Goal: Task Accomplishment & Management: Use online tool/utility

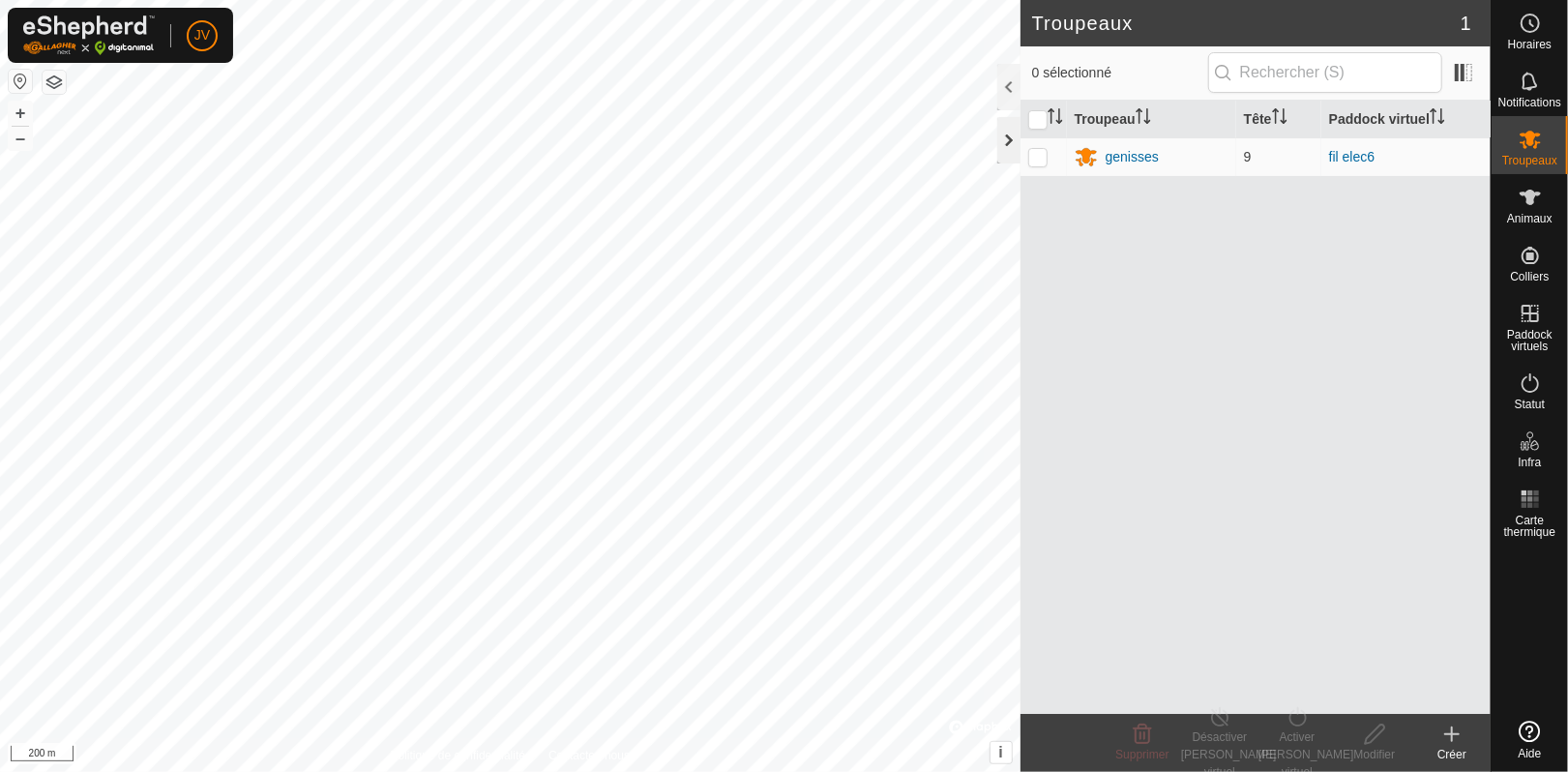
click at [1007, 140] on div at bounding box center [1009, 140] width 24 height 46
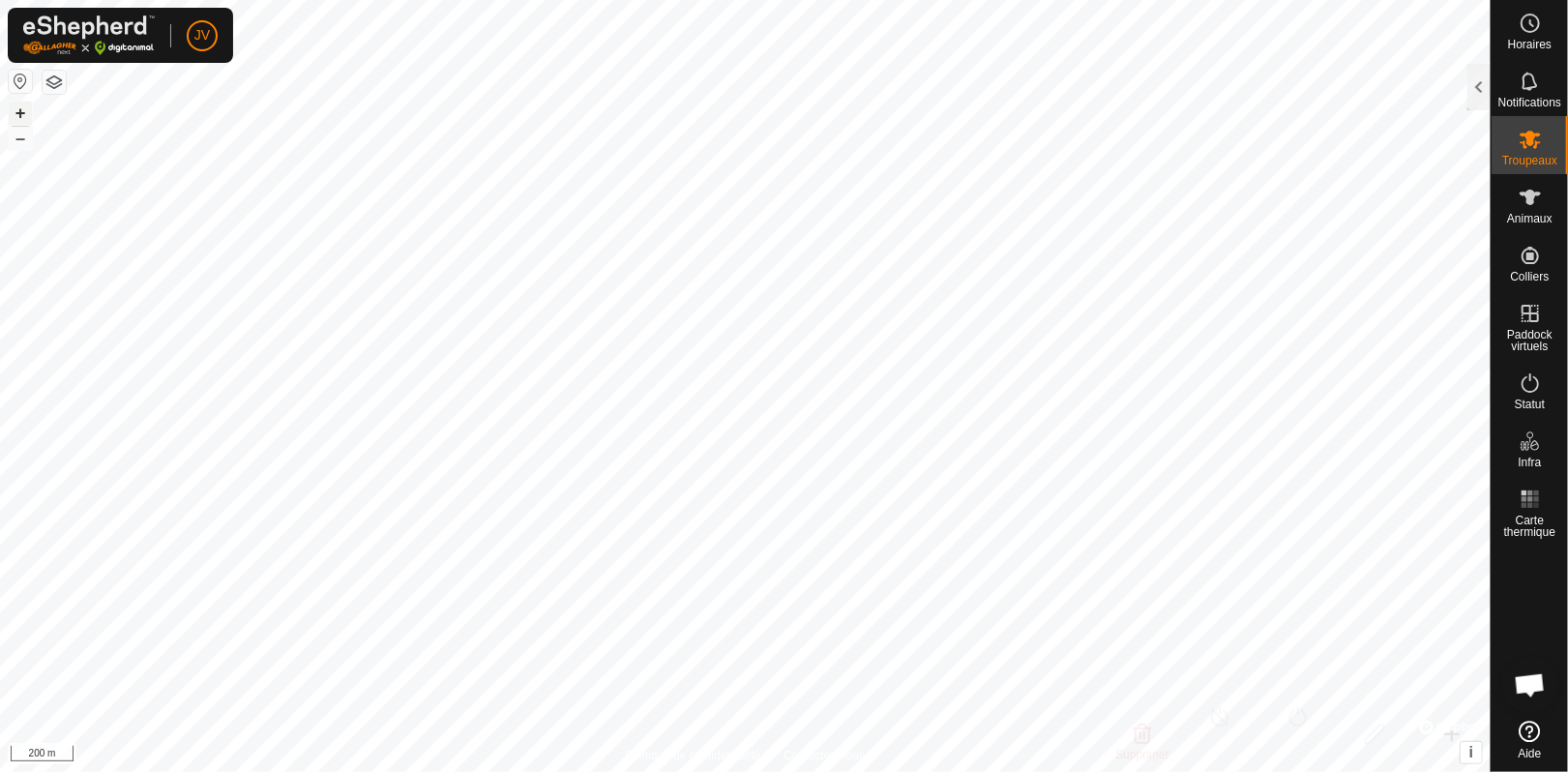
click at [20, 108] on button "+" at bounding box center [21, 113] width 24 height 24
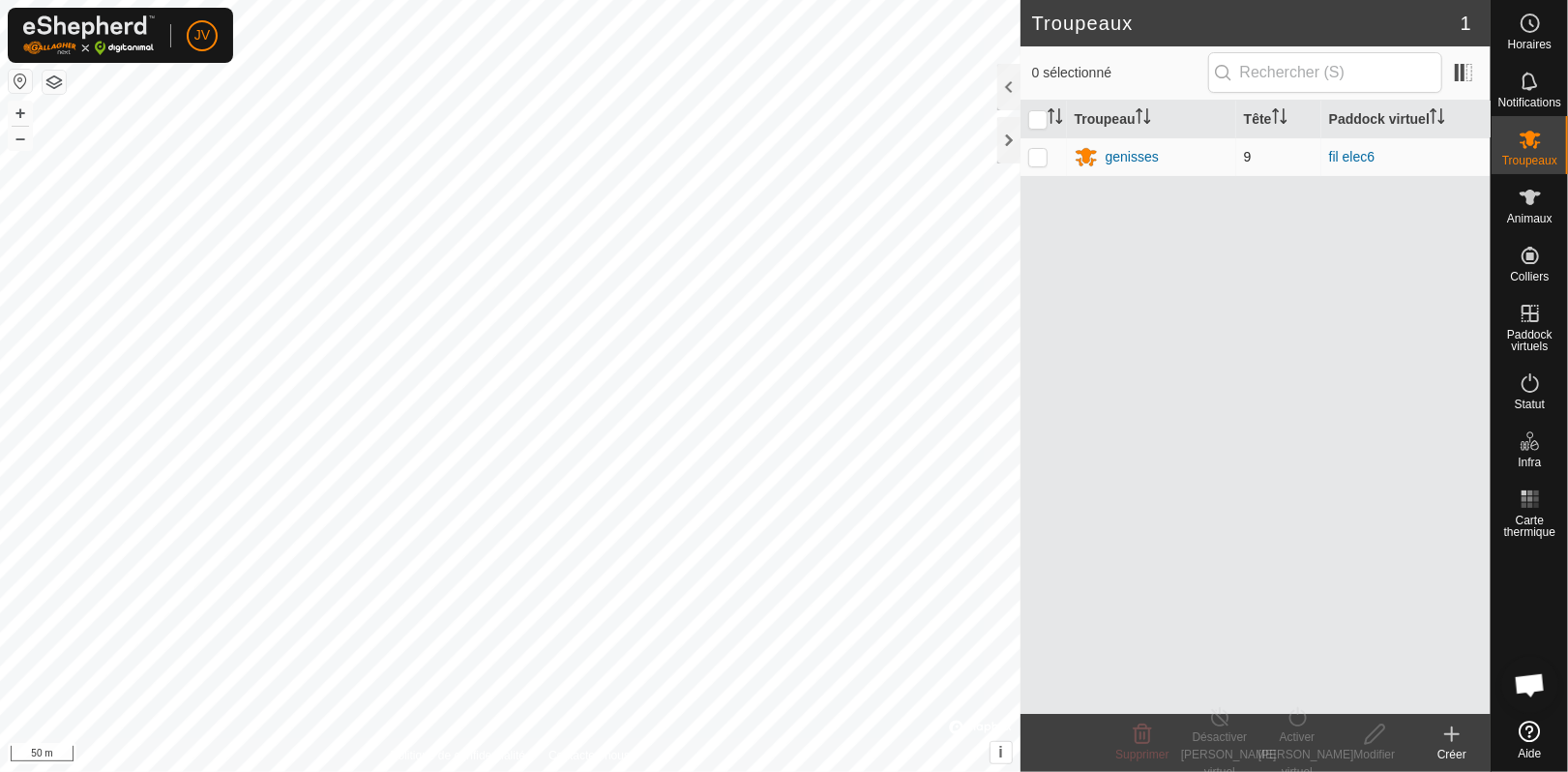
click at [1038, 164] on p-checkbox at bounding box center [1038, 157] width 20 height 16
checkbox input "true"
click at [1378, 739] on icon at bounding box center [1375, 735] width 25 height 24
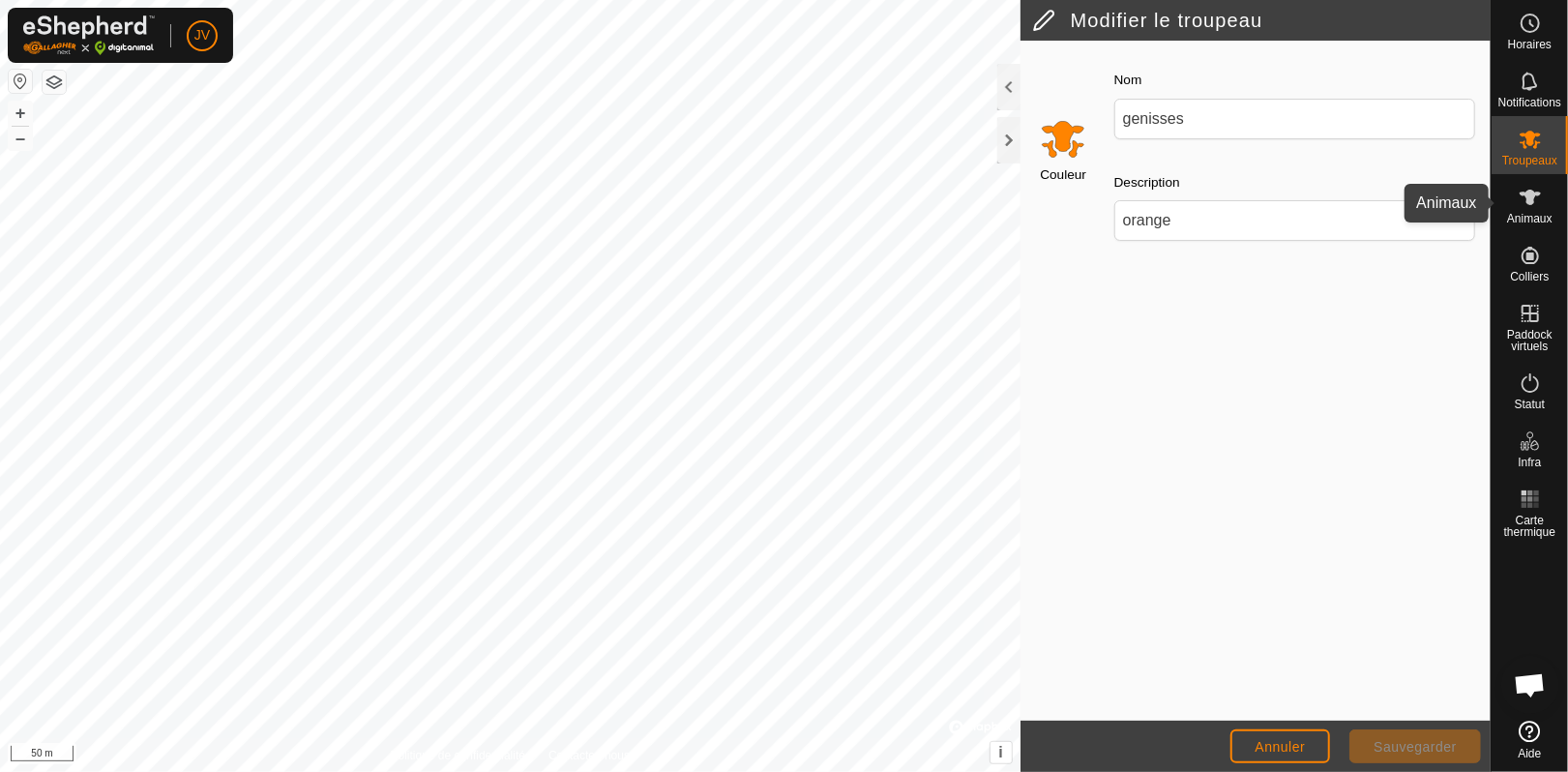
click at [1534, 199] on icon at bounding box center [1531, 197] width 24 height 24
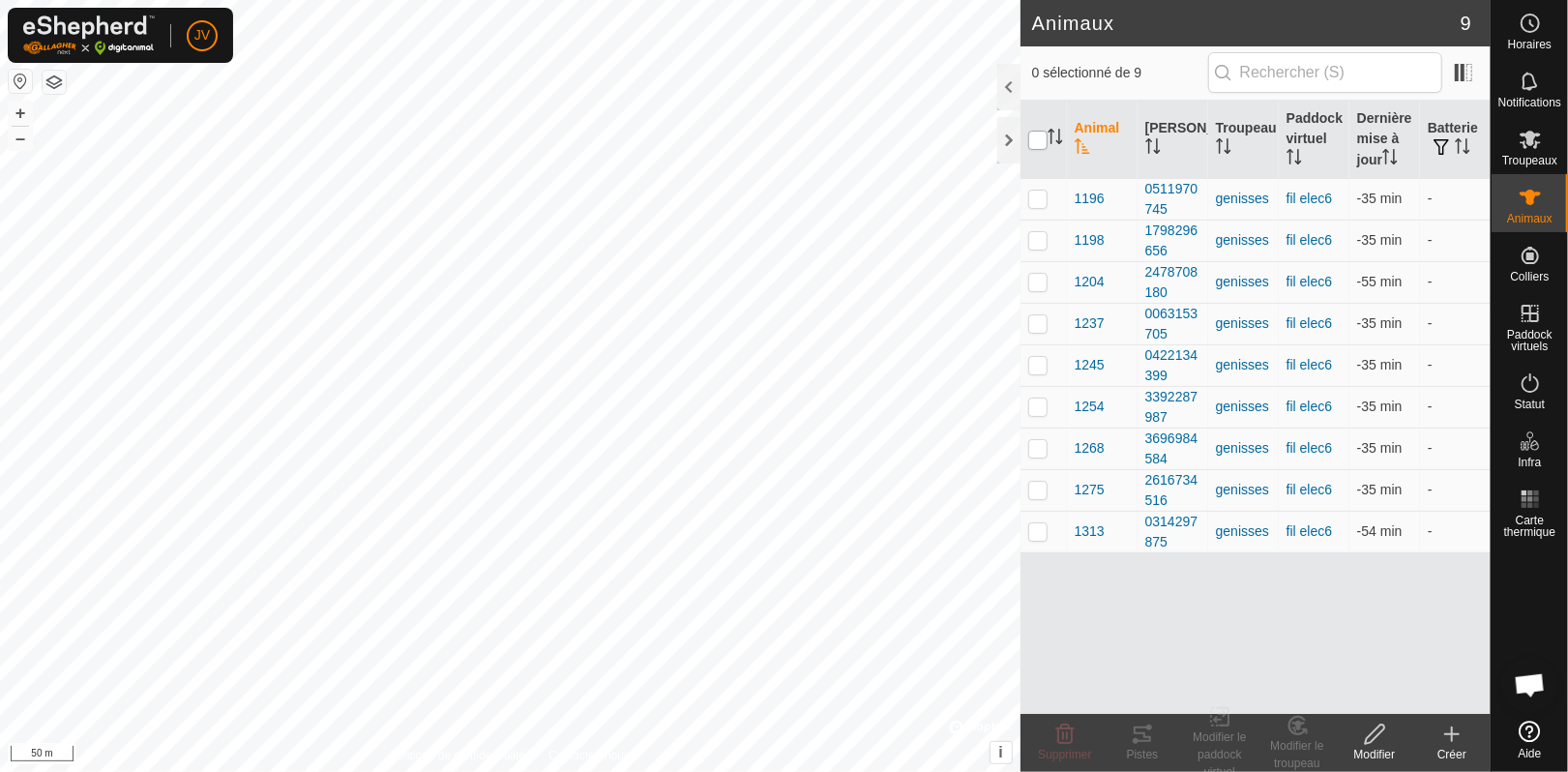
click at [1038, 147] on input "checkbox" at bounding box center [1038, 140] width 20 height 20
checkbox input "true"
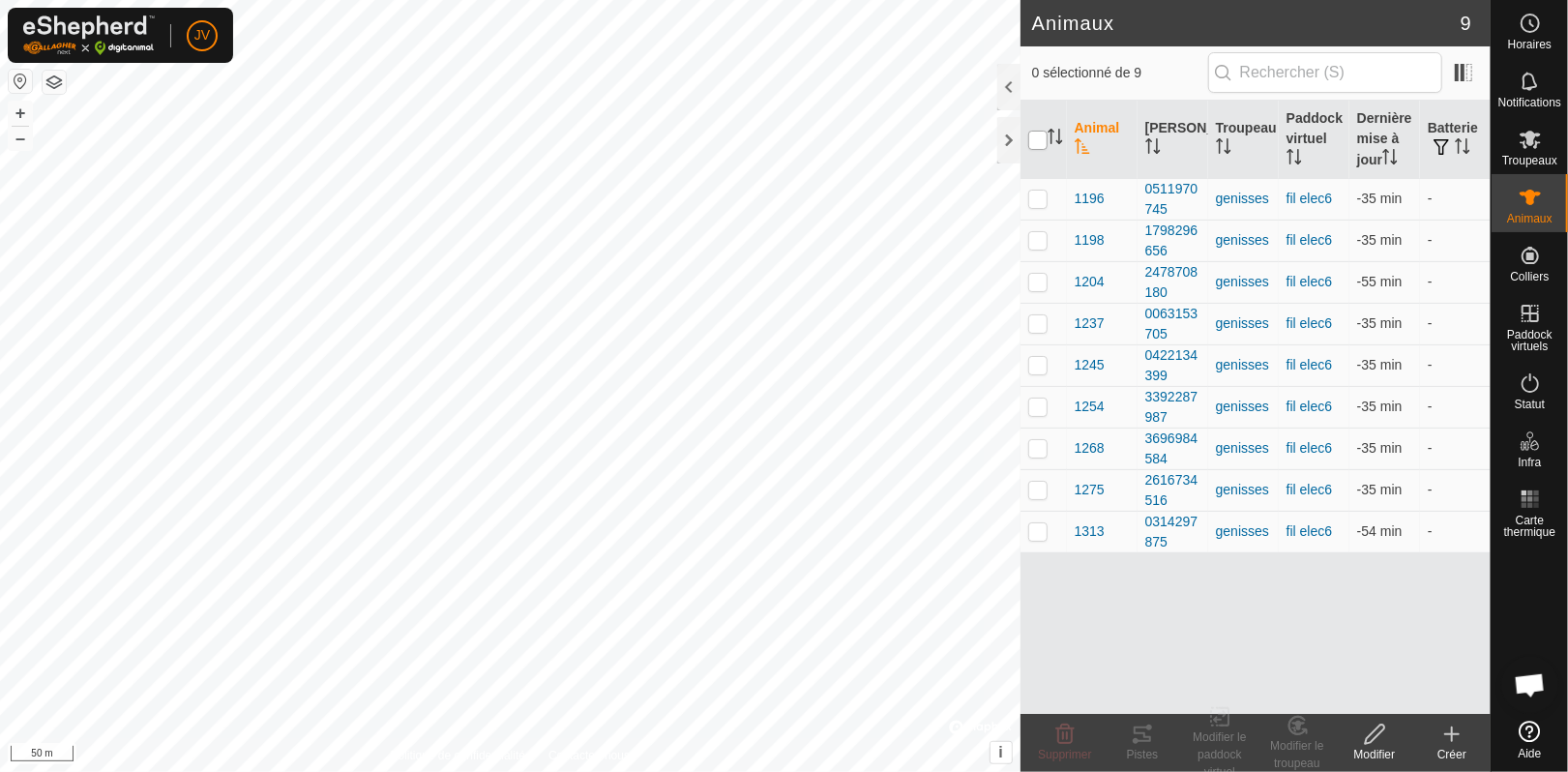
checkbox input "true"
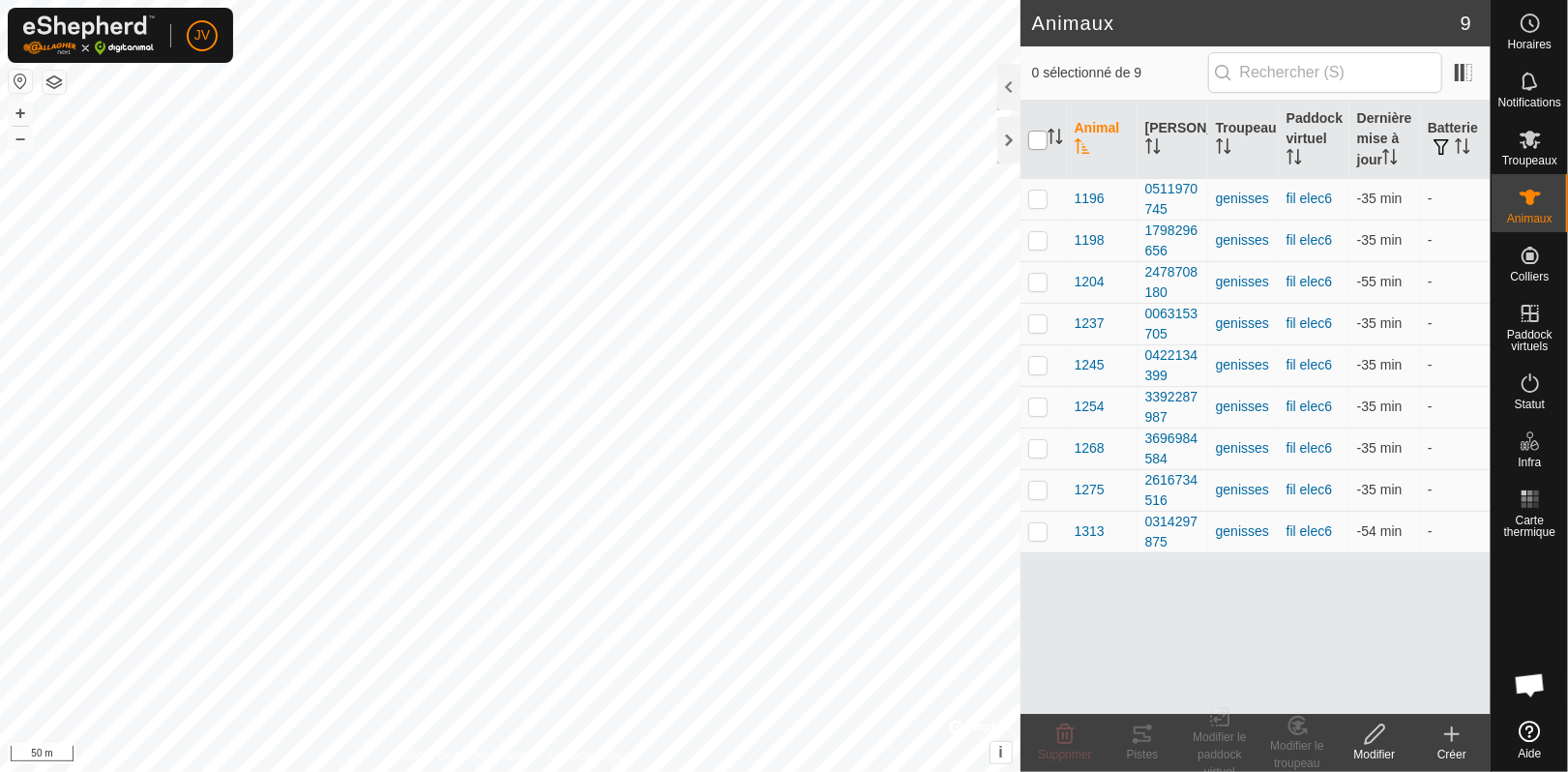
checkbox input "true"
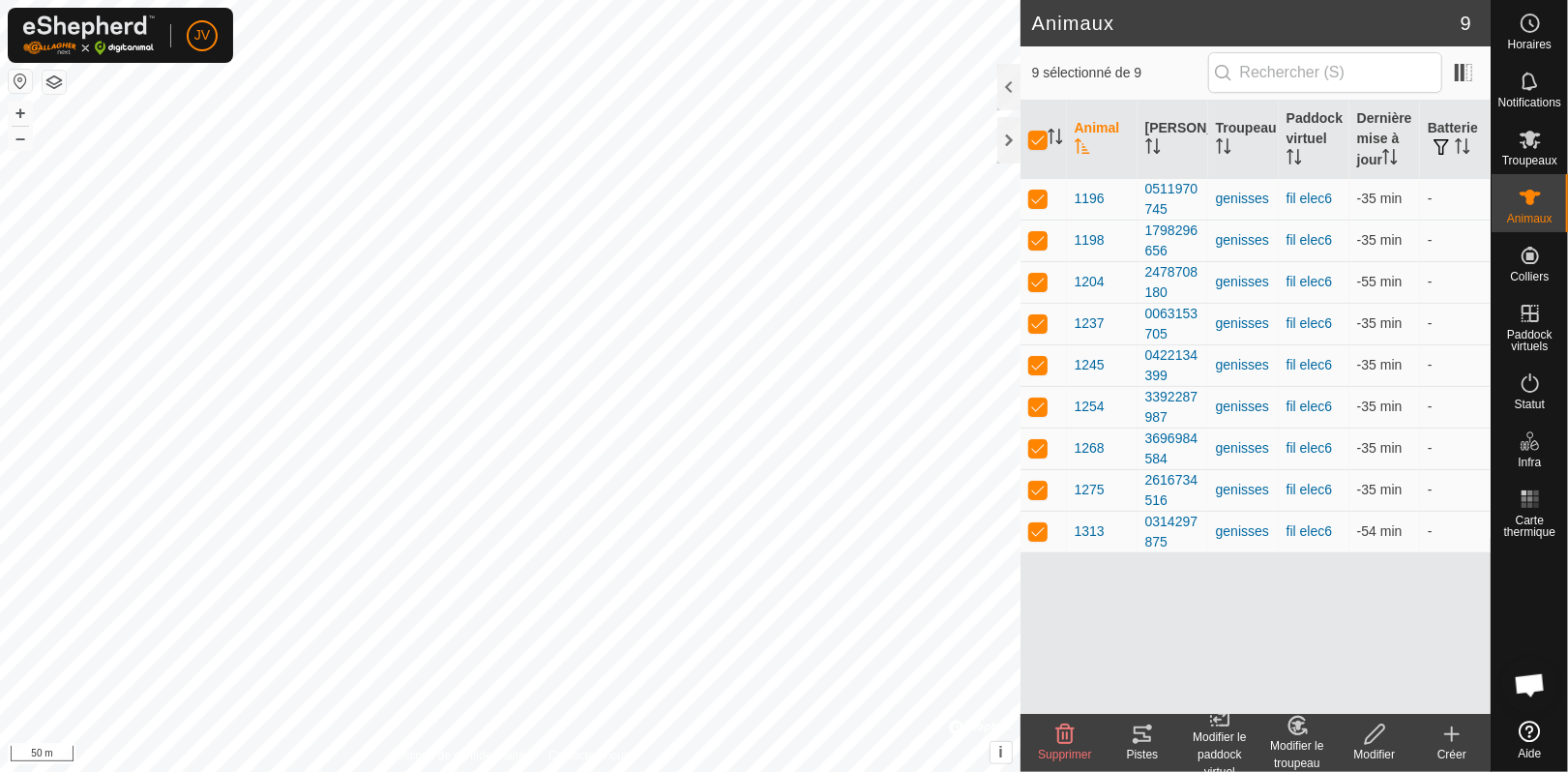
click at [1217, 741] on div "Modifier le paddock virtuel" at bounding box center [1220, 754] width 77 height 52
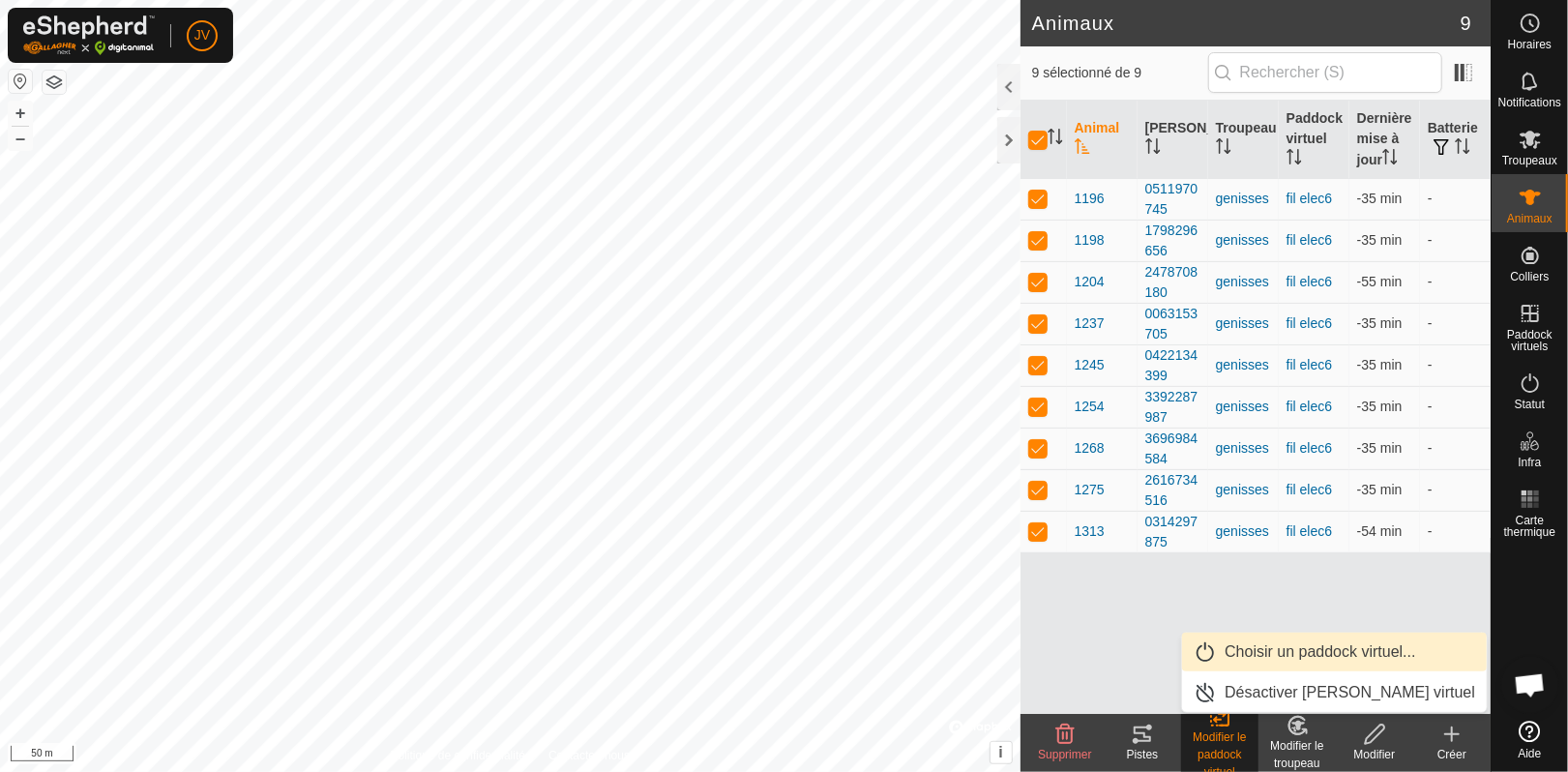
click at [1255, 648] on link "Choisir un paddock virtuel..." at bounding box center [1334, 651] width 305 height 38
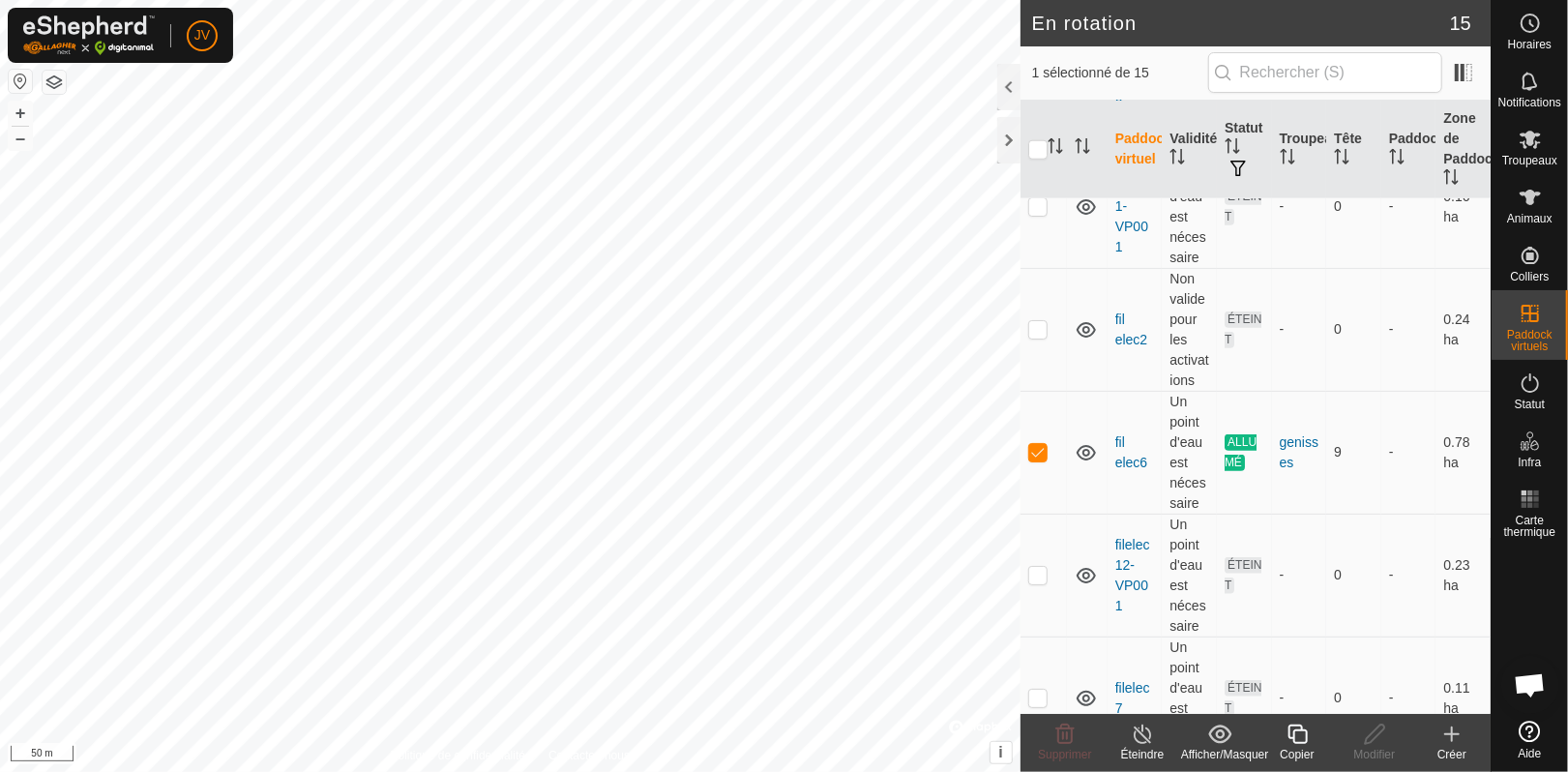
scroll to position [1367, 0]
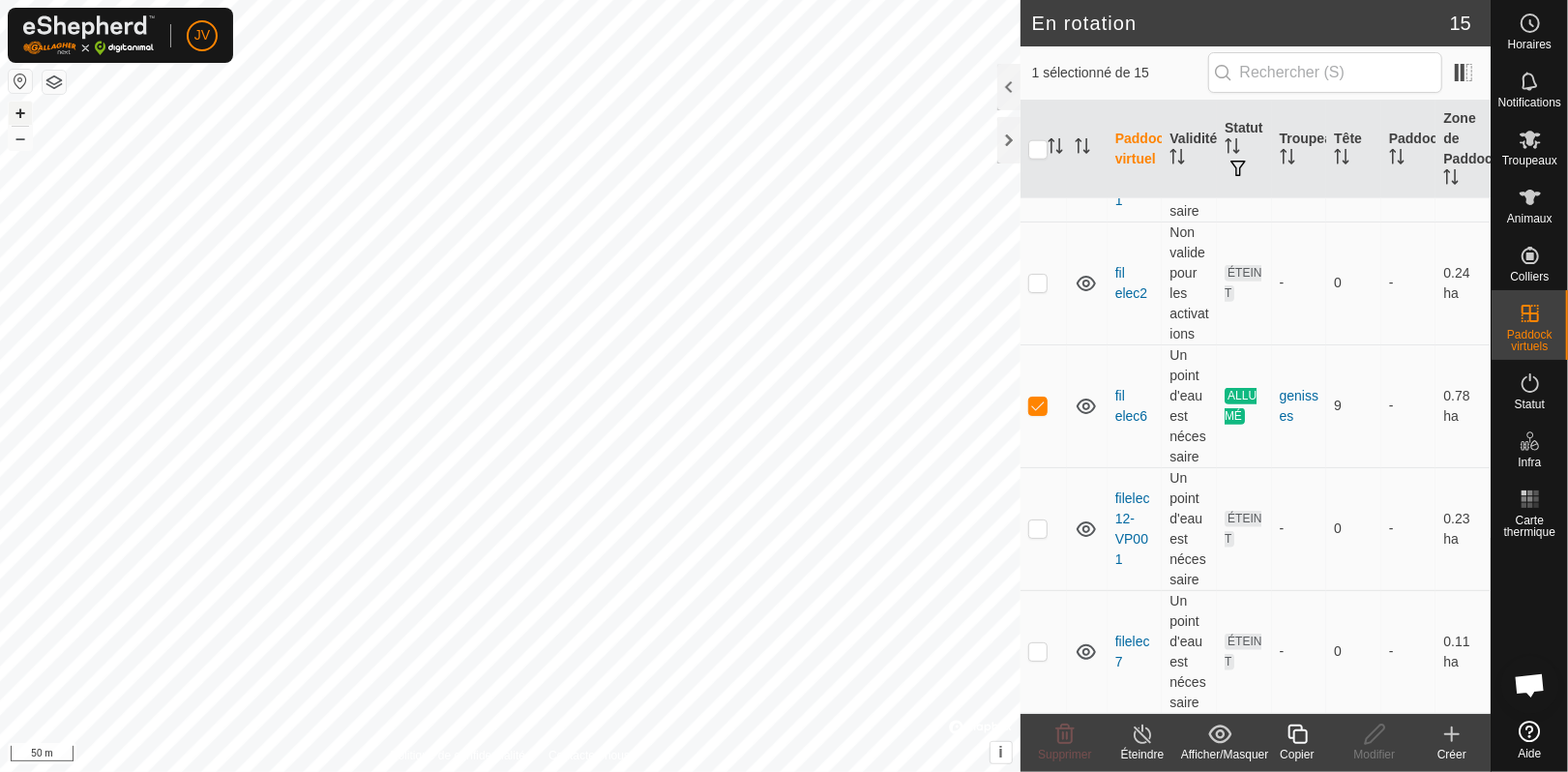
click at [22, 113] on button "+" at bounding box center [21, 113] width 24 height 24
checkbox input "true"
checkbox input "false"
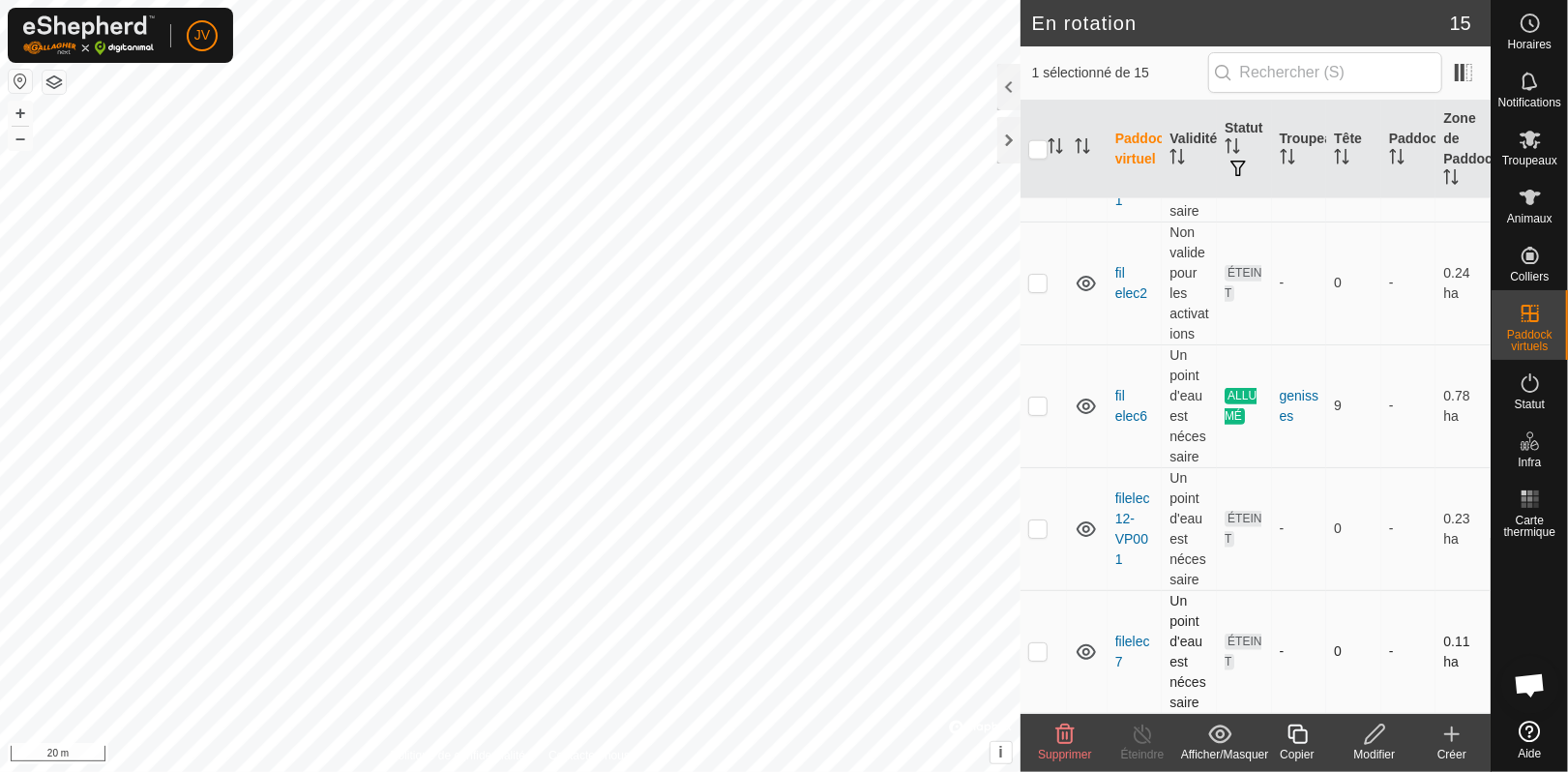
checkbox input "true"
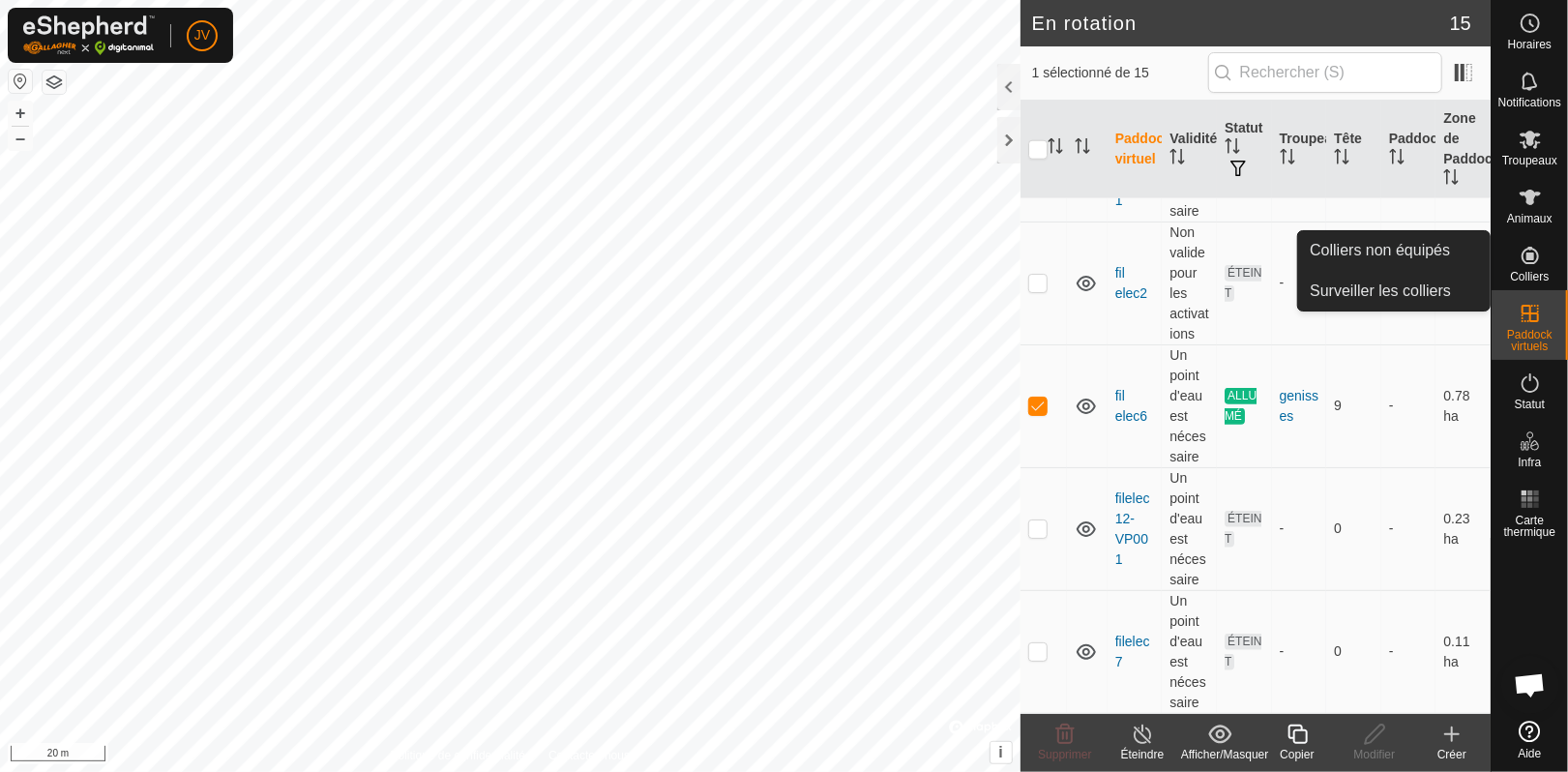
click at [1302, 739] on icon at bounding box center [1297, 735] width 25 height 24
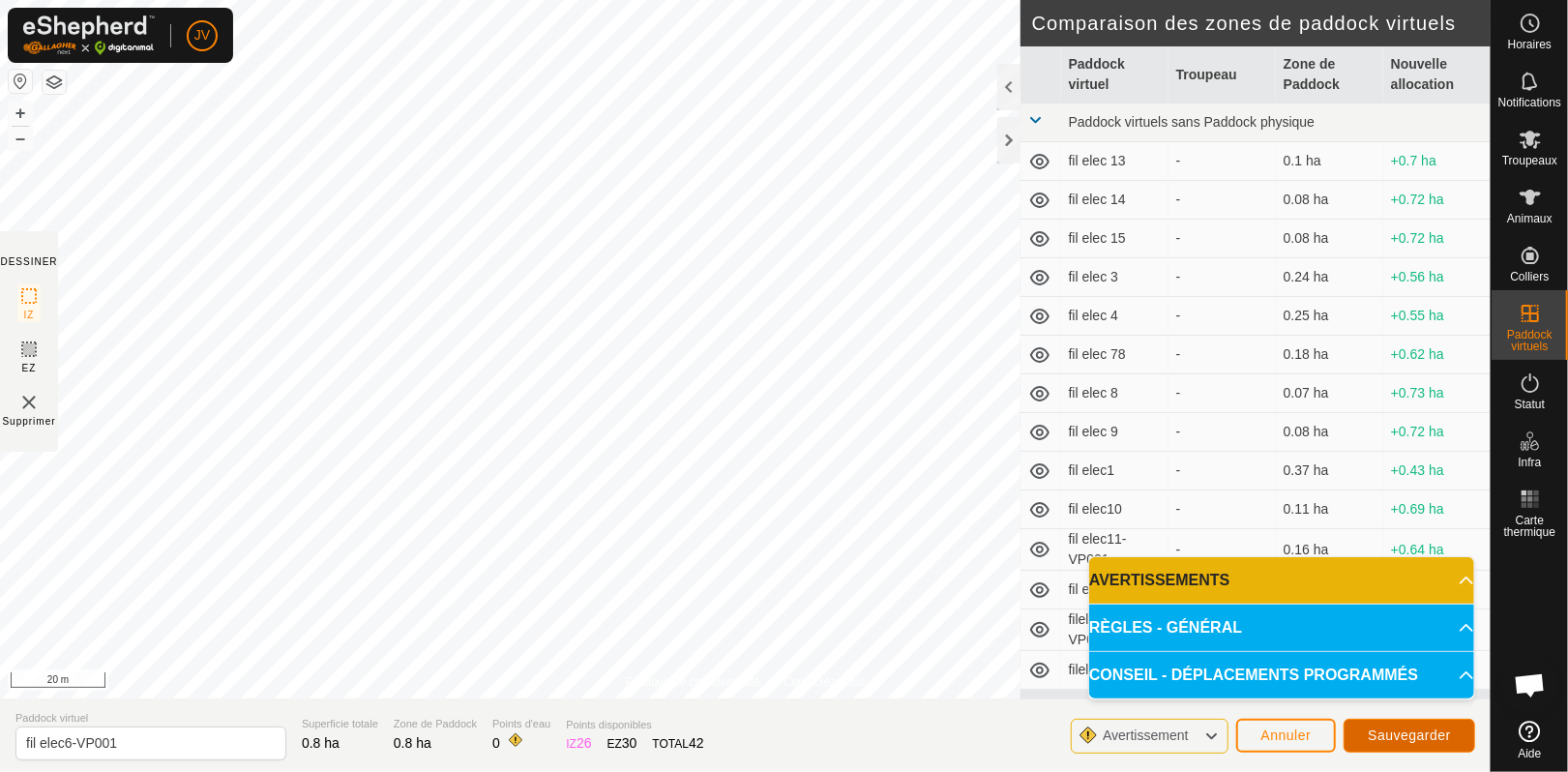
click at [1417, 736] on span "Sauvegarder" at bounding box center [1409, 736] width 83 height 16
